Goal: Task Accomplishment & Management: Use online tool/utility

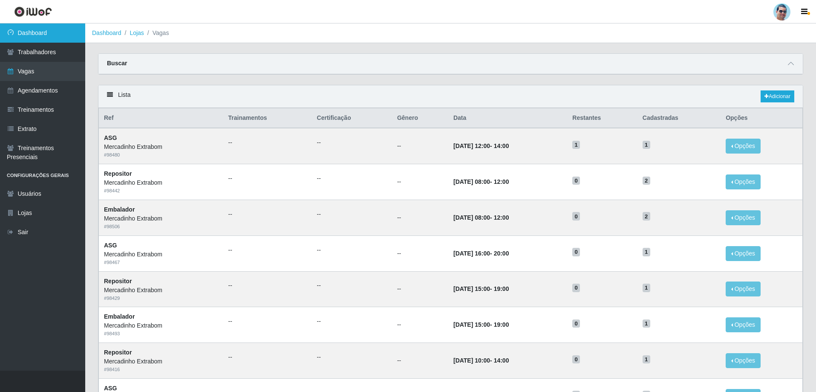
click at [64, 38] on link "Dashboard" at bounding box center [42, 32] width 85 height 19
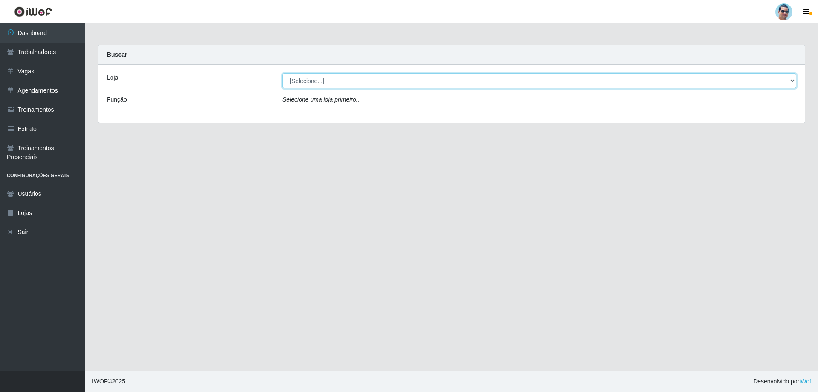
click at [304, 78] on select "[Selecione...] Mercadinho Extrabom" at bounding box center [540, 80] width 514 height 15
select select "175"
click at [283, 73] on select "[Selecione...] Mercadinho Extrabom" at bounding box center [540, 80] width 514 height 15
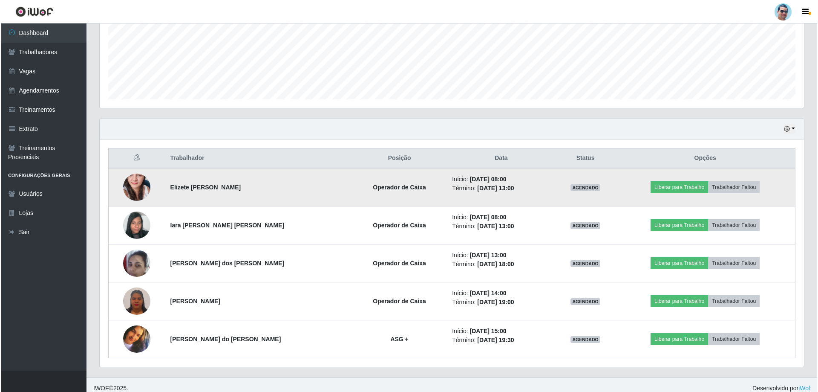
scroll to position [212, 0]
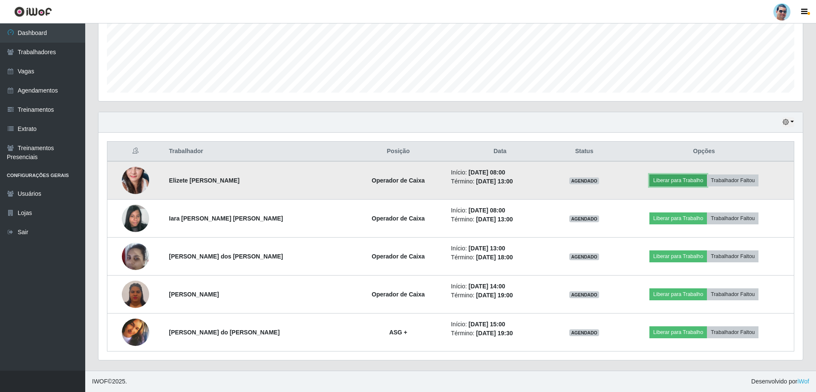
click at [680, 181] on button "Liberar para Trabalho" at bounding box center [679, 180] width 58 height 12
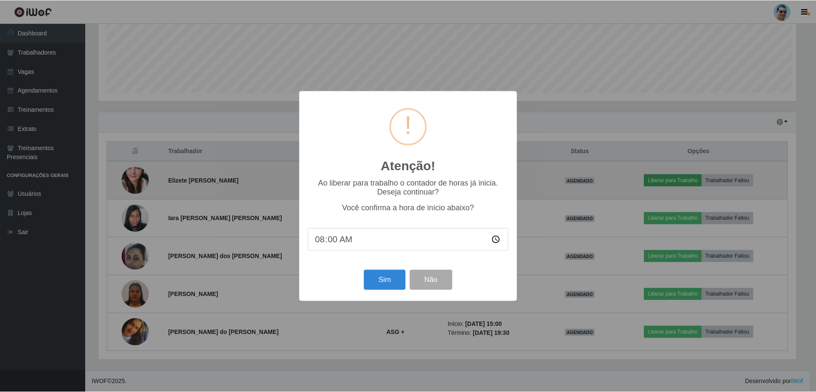
scroll to position [177, 700]
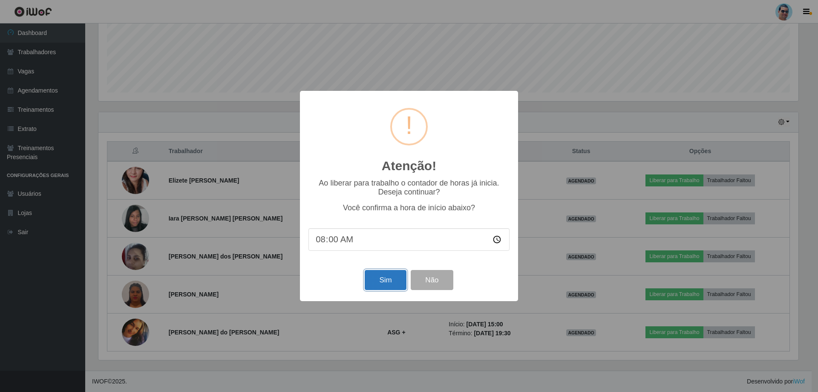
click at [386, 283] on button "Sim" at bounding box center [385, 280] width 41 height 20
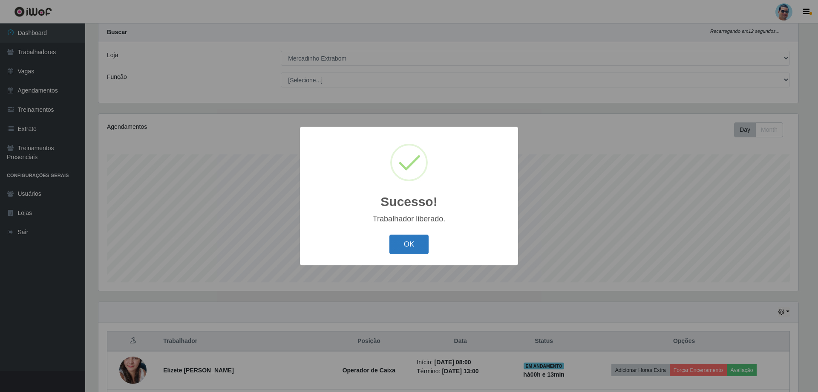
click at [414, 246] on button "OK" at bounding box center [410, 244] width 40 height 20
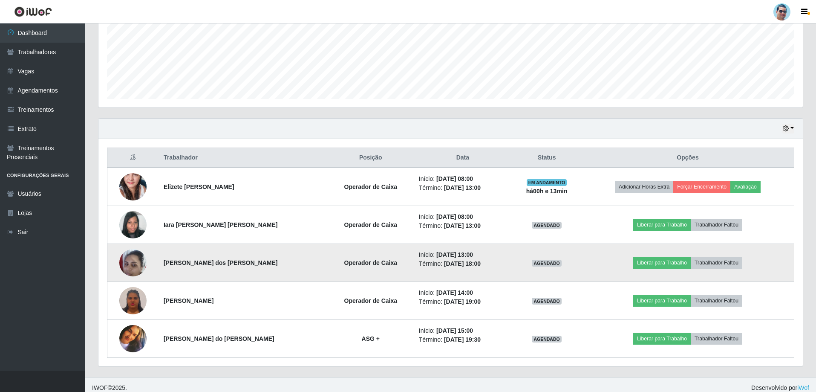
scroll to position [212, 0]
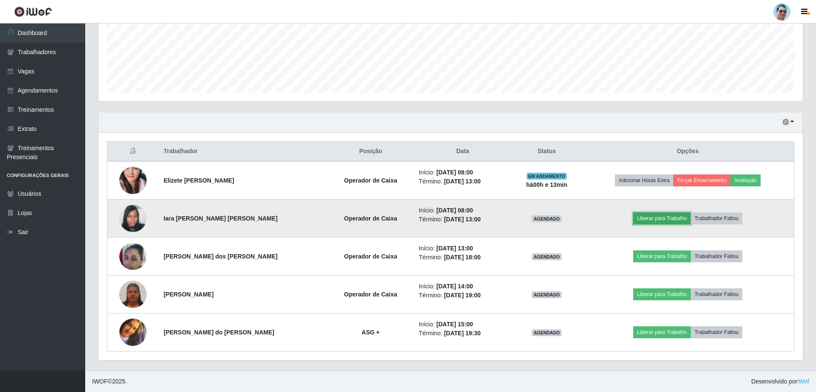
click at [659, 214] on button "Liberar para Trabalho" at bounding box center [662, 218] width 58 height 12
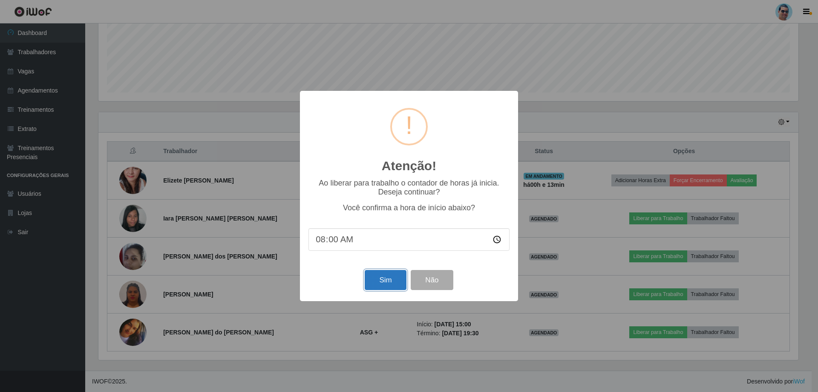
click at [396, 286] on button "Sim" at bounding box center [385, 280] width 41 height 20
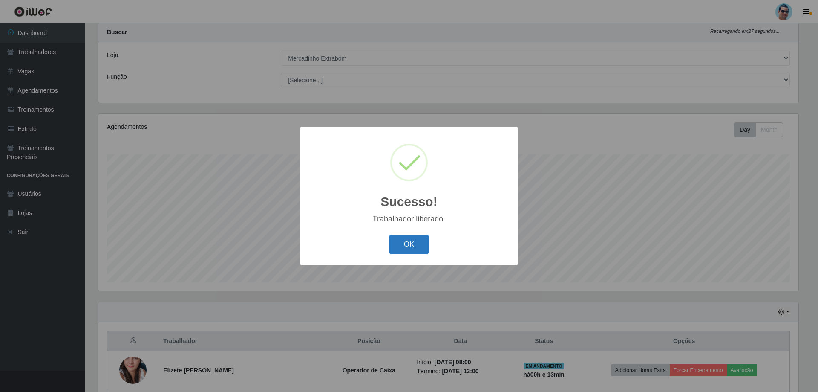
click at [419, 243] on button "OK" at bounding box center [410, 244] width 40 height 20
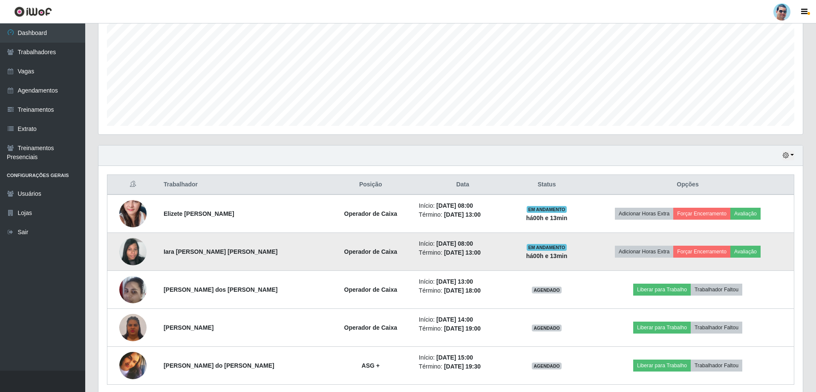
scroll to position [193, 0]
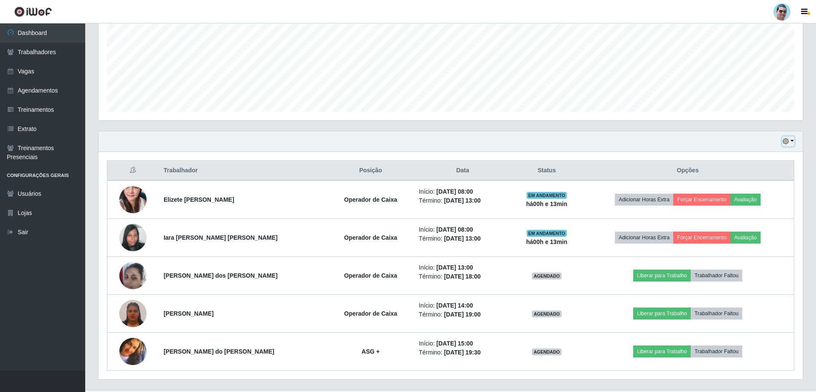
click at [792, 142] on button "button" at bounding box center [789, 141] width 12 height 10
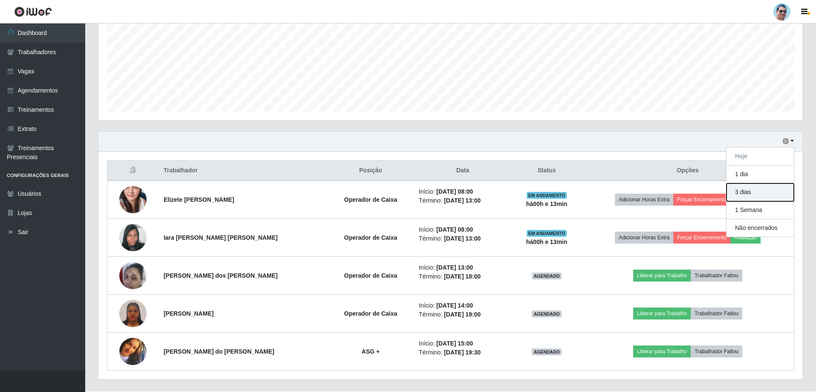
click at [765, 197] on button "3 dias" at bounding box center [760, 192] width 67 height 18
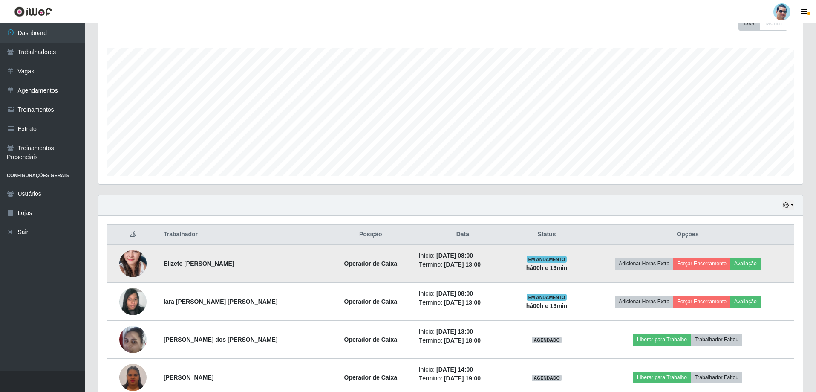
scroll to position [127, 0]
